Goal: Check status: Check status

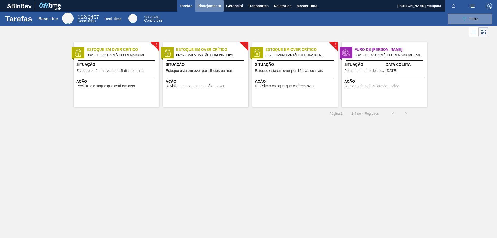
click at [209, 8] on span "Planejamento" at bounding box center [209, 6] width 24 height 6
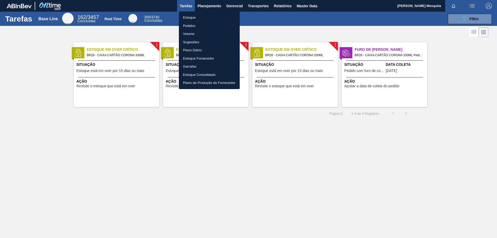
click at [190, 17] on li "Estoque" at bounding box center [209, 17] width 61 height 8
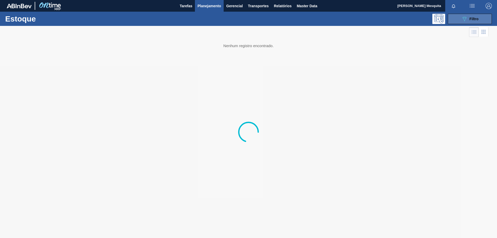
click at [458, 18] on button "089F7B8B-B2A5-4AFE-B5C0-19BA573D28AC Filtro" at bounding box center [470, 19] width 44 height 10
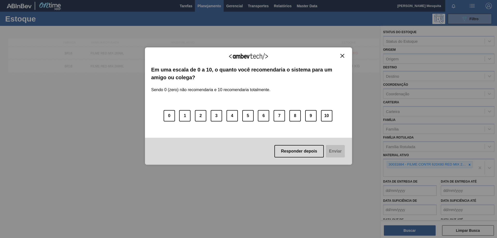
click at [343, 56] on img "Close" at bounding box center [342, 56] width 4 height 4
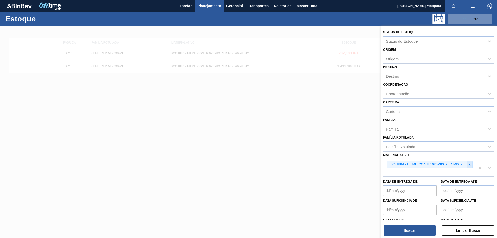
click at [468, 165] on icon at bounding box center [469, 165] width 4 height 4
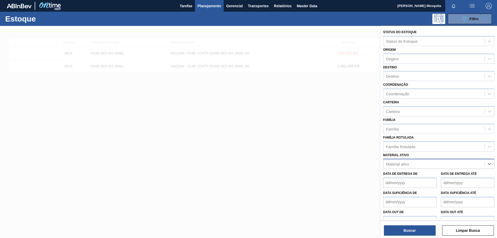
paste ativo "30033729"
type ativo "30033729"
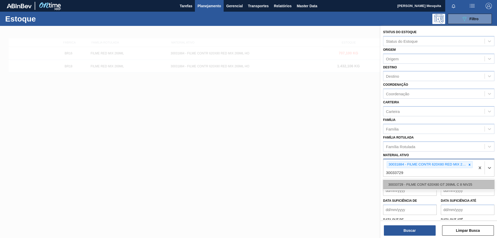
click at [425, 185] on div "30033729 - FILME CONT 620X80 GT 269ML C 8 NIV25" at bounding box center [438, 185] width 111 height 10
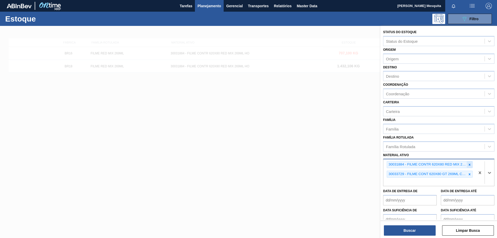
click at [469, 165] on icon at bounding box center [470, 164] width 2 height 2
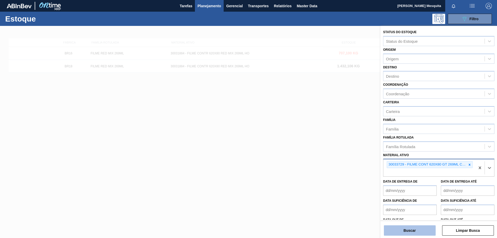
click at [423, 235] on button "Buscar" at bounding box center [410, 230] width 52 height 10
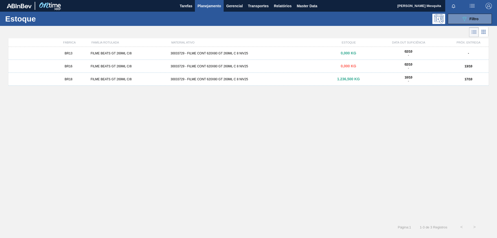
click at [123, 65] on div "FILME BEATS GT 269ML C/8" at bounding box center [128, 66] width 80 height 4
